Goal: Task Accomplishment & Management: Manage account settings

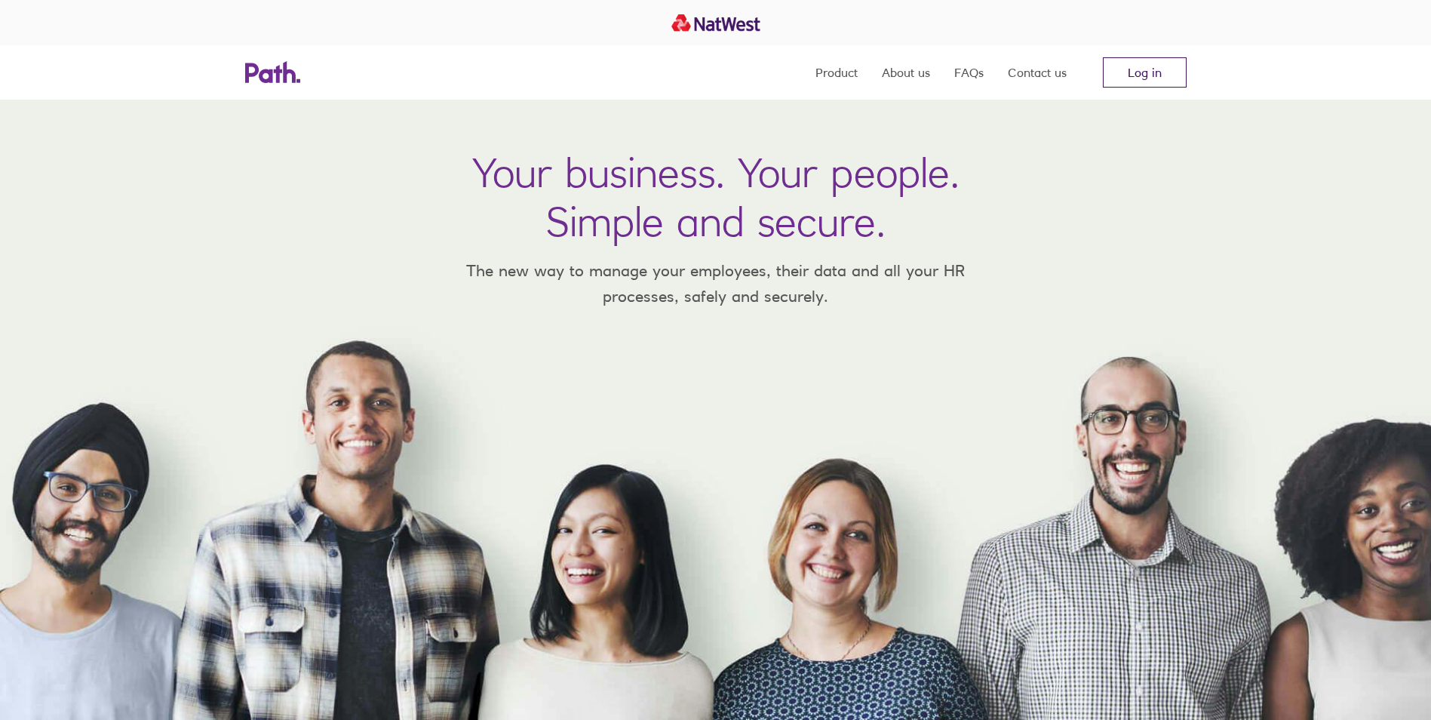
click at [1170, 69] on link "Log in" at bounding box center [1145, 72] width 84 height 30
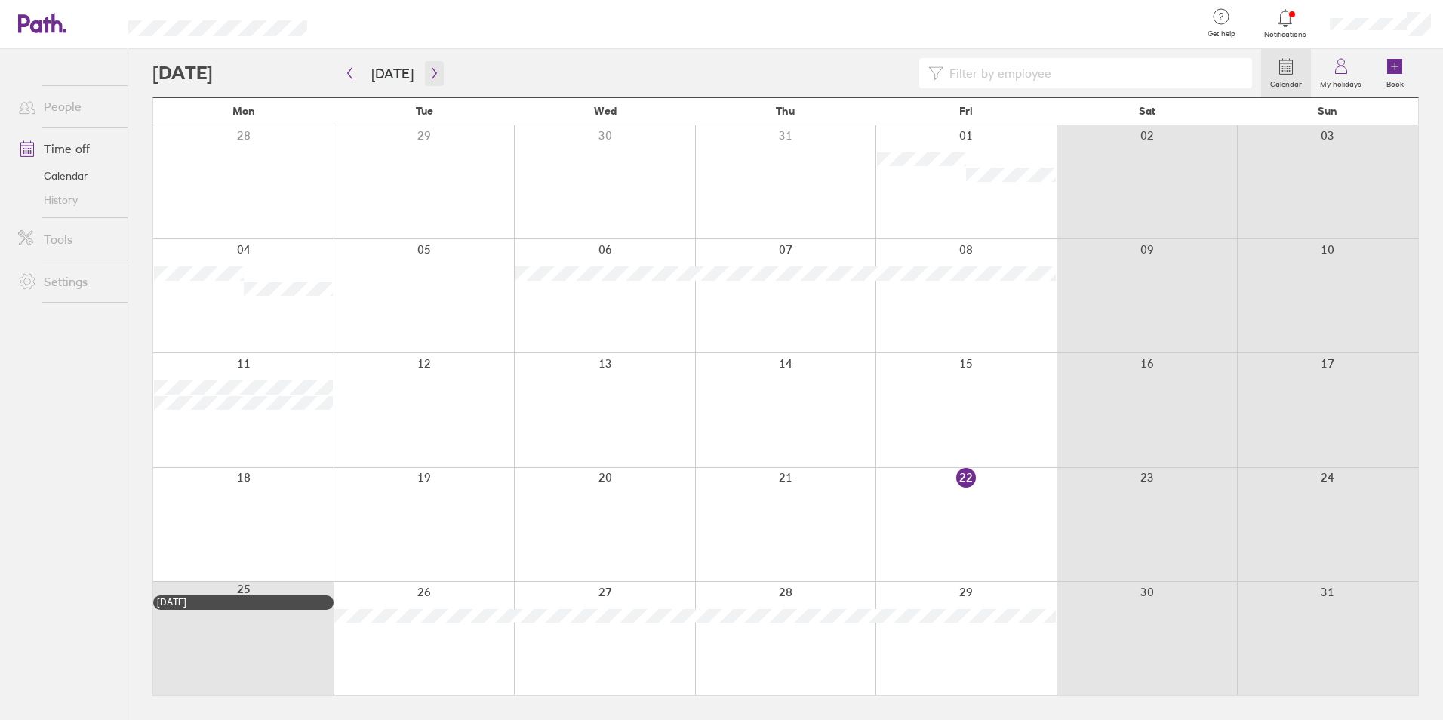
click at [425, 68] on button "button" at bounding box center [434, 73] width 19 height 25
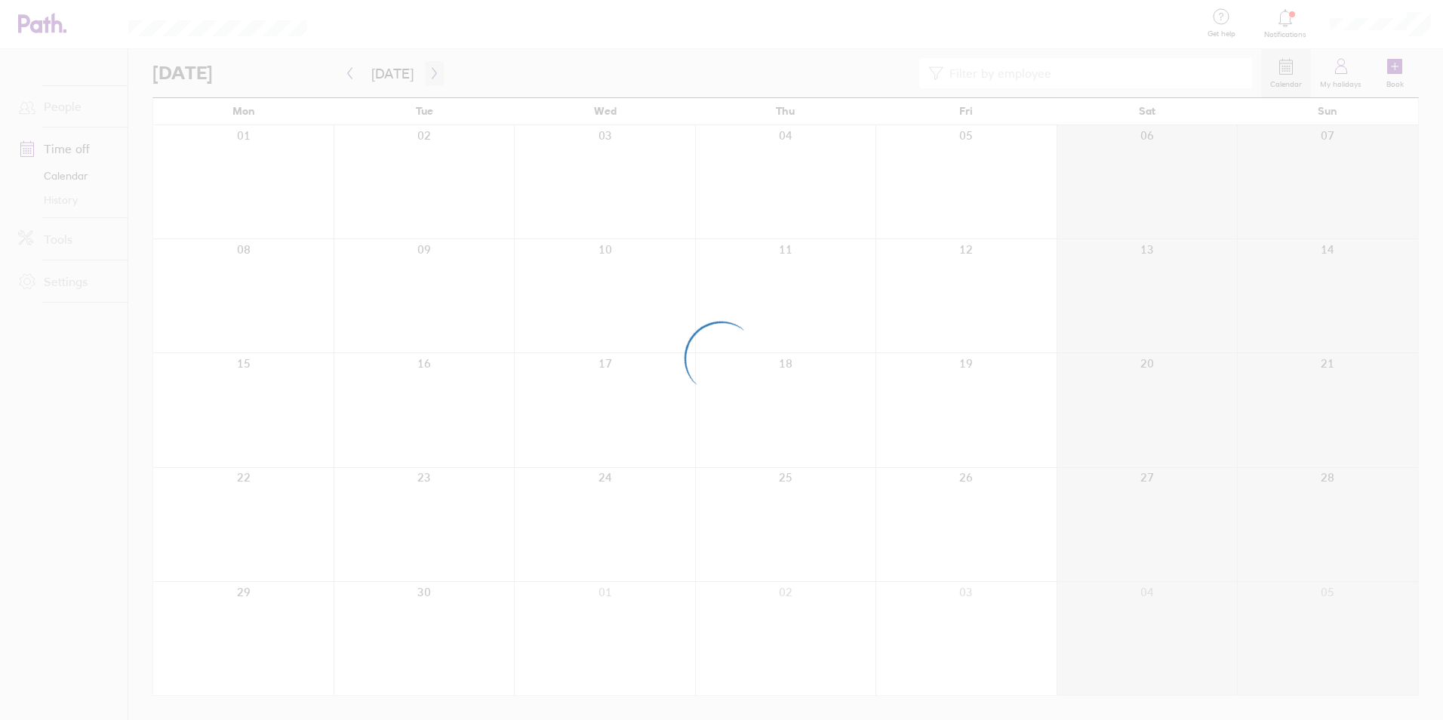
click at [422, 68] on div at bounding box center [721, 360] width 1443 height 720
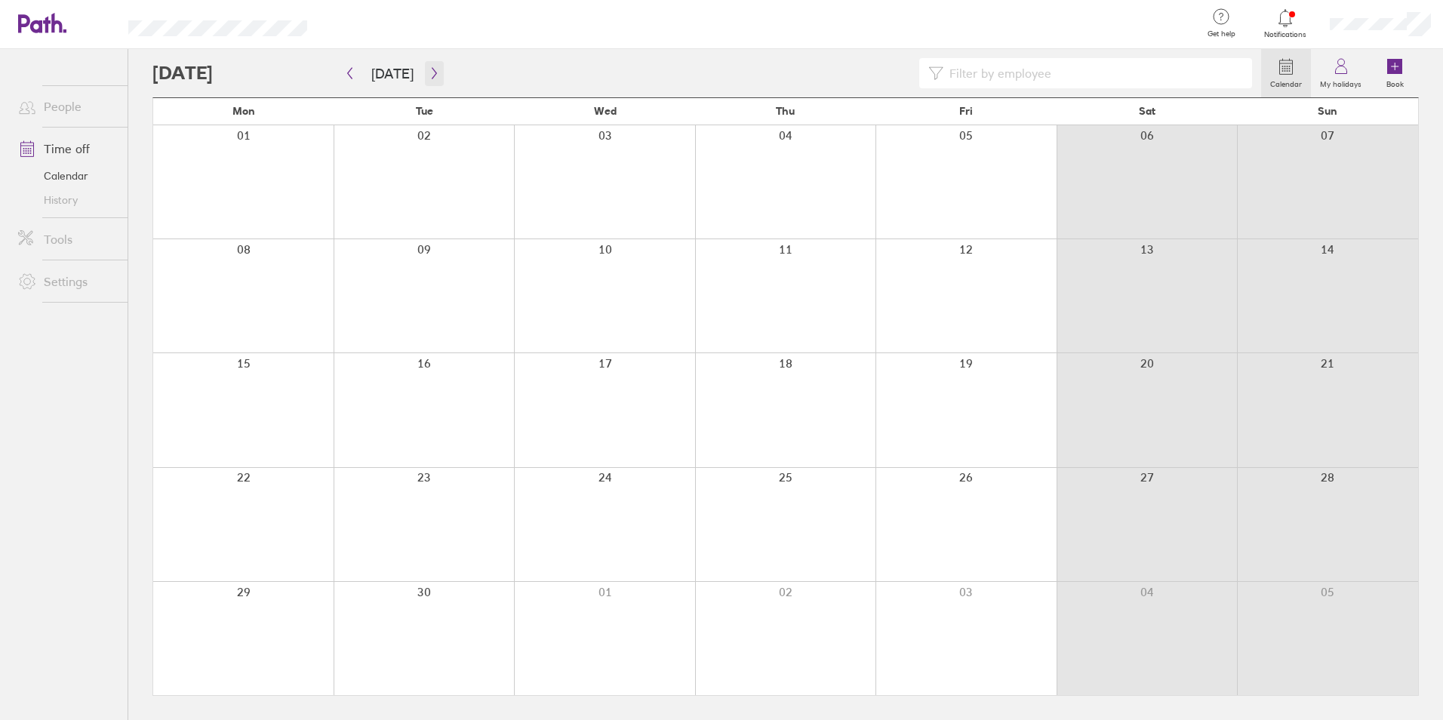
click at [430, 73] on icon "button" at bounding box center [434, 73] width 11 height 12
